Goal: Task Accomplishment & Management: Manage account settings

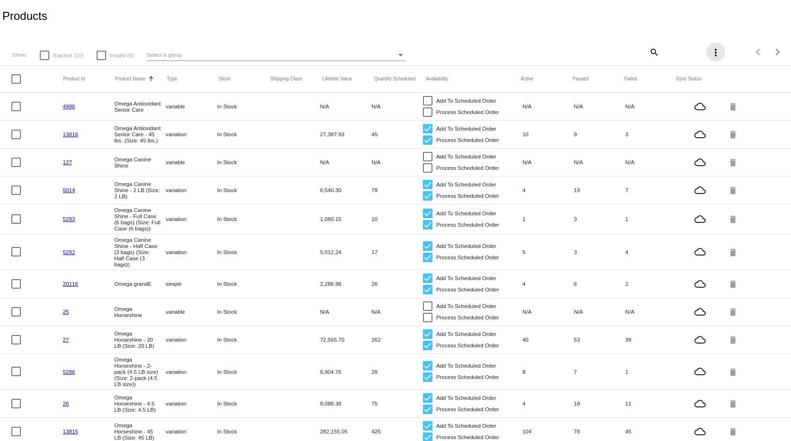
click at [710, 48] on mat-icon "more_vert" at bounding box center [715, 52] width 11 height 11
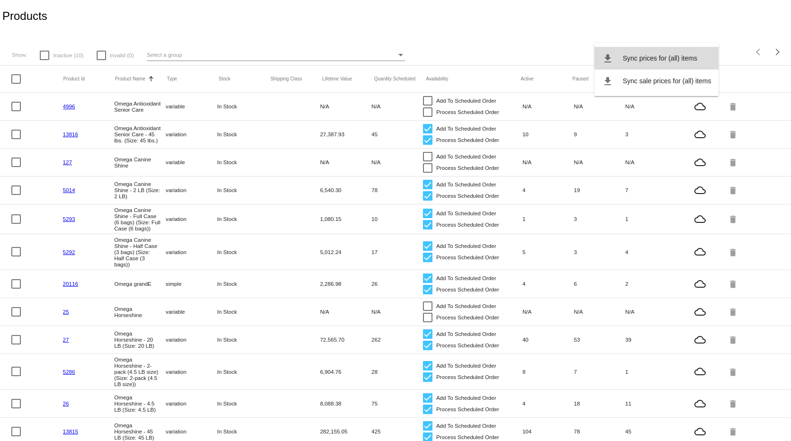
click at [651, 60] on span "Sync prices for (all) items" at bounding box center [660, 58] width 74 height 8
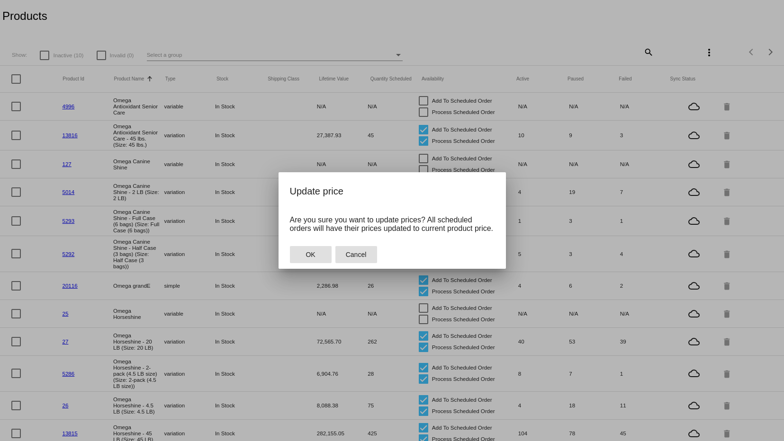
click at [360, 254] on span "Cancel" at bounding box center [356, 255] width 21 height 8
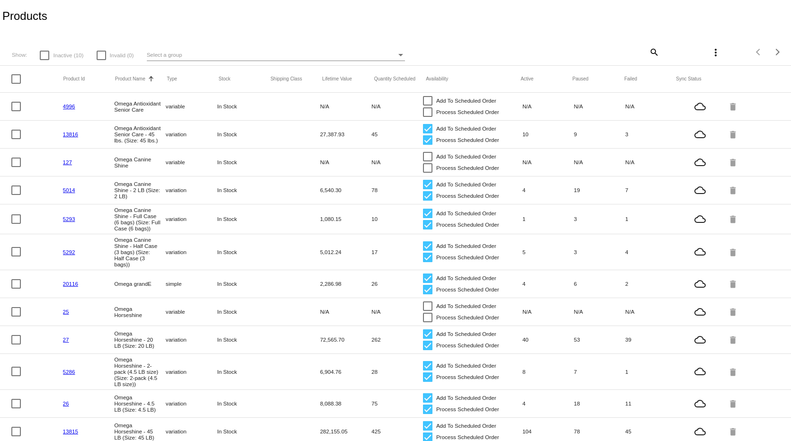
click at [710, 49] on mat-icon "more_vert" at bounding box center [715, 52] width 11 height 11
drag, startPoint x: 789, startPoint y: 243, endPoint x: 789, endPoint y: 257, distance: 13.7
click at [789, 257] on div at bounding box center [395, 220] width 791 height 441
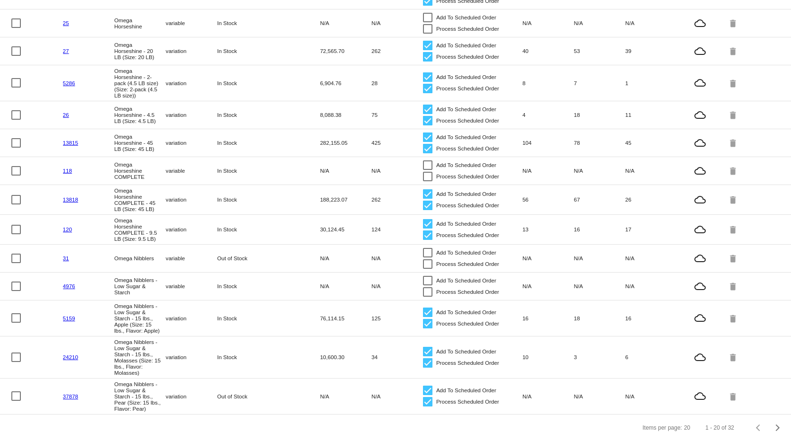
scroll to position [318, 0]
click at [72, 394] on link "37878" at bounding box center [70, 397] width 15 height 6
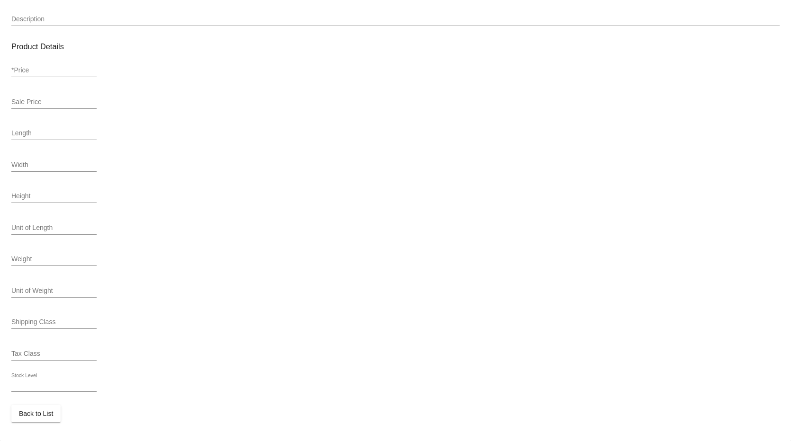
scroll to position [300, 0]
type input "variation"
type input "53164"
type input "37878"
type input "NI-LS-Pear Flavor 15Lb"
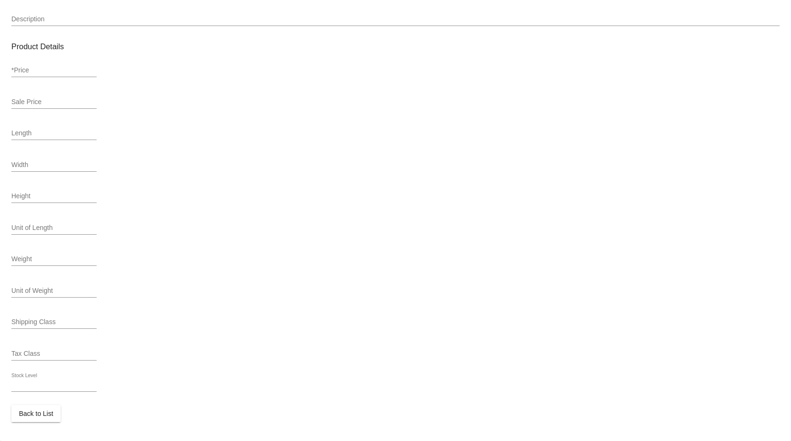
type input "Omega Nibblers - Low Sugar & Starch - 15 lbs., Pear (Size: 15 lbs., Flavor: Pea…"
type input "82.95"
type input "74.65"
type input "15"
type input "Out of Stock"
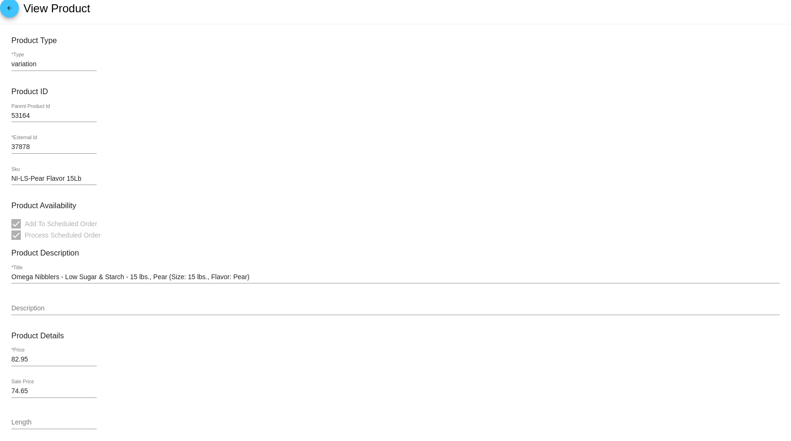
scroll to position [0, 0]
